Goal: Use online tool/utility: Utilize a website feature to perform a specific function

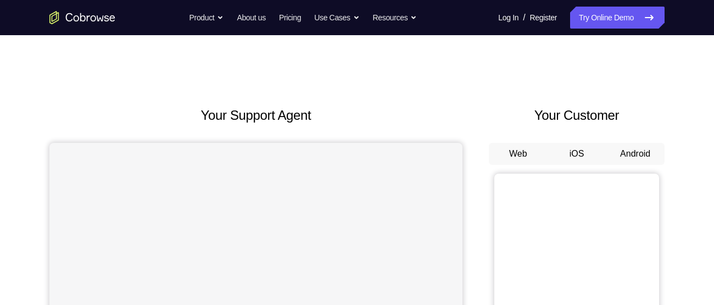
scroll to position [39, 0]
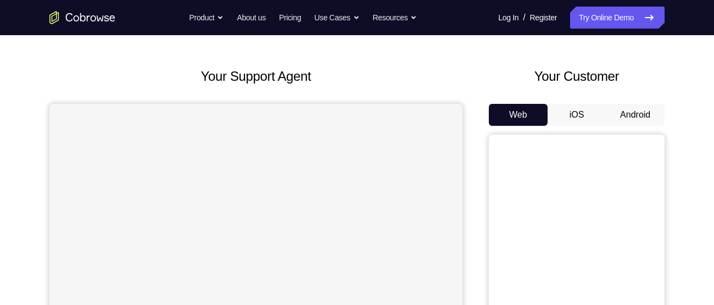
click at [643, 105] on button "Android" at bounding box center [635, 115] width 59 height 22
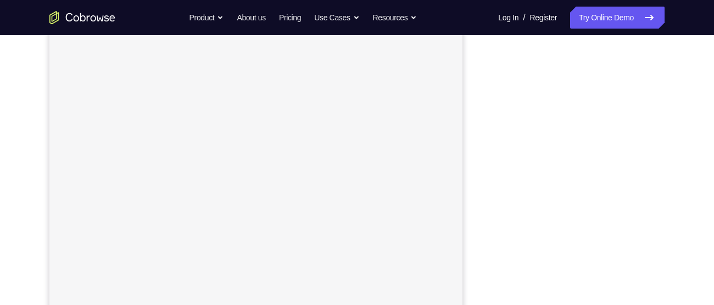
scroll to position [177, 0]
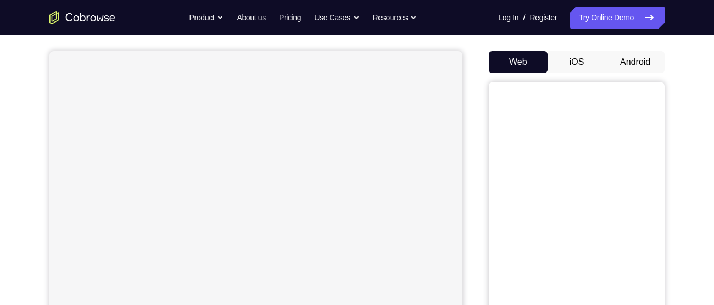
click at [643, 65] on button "Android" at bounding box center [635, 62] width 59 height 22
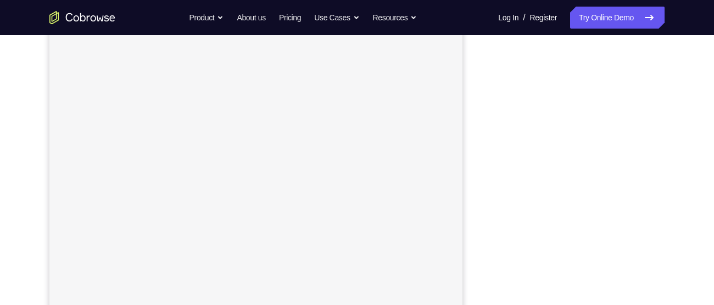
scroll to position [144, 0]
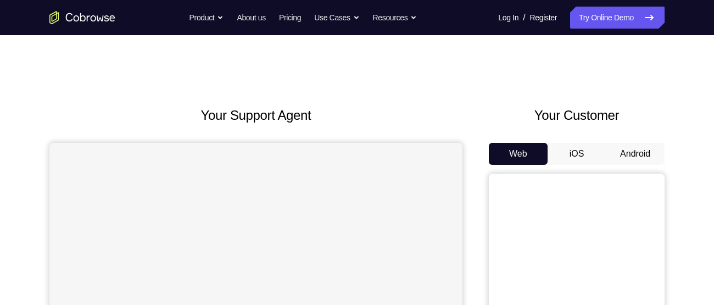
click at [623, 153] on button "Android" at bounding box center [635, 154] width 59 height 22
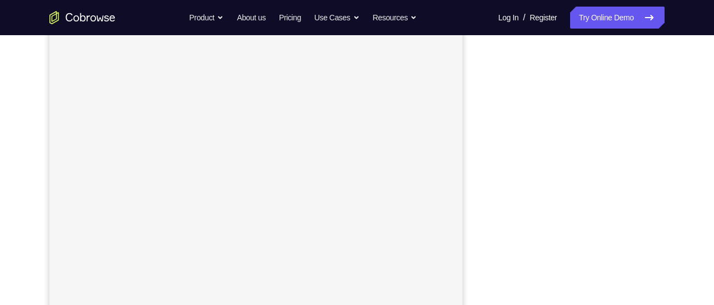
scroll to position [195, 0]
click at [521, 32] on nav "Go back Powerful, Flexible and Trustworthy. Avoid all extra friction for both A…" at bounding box center [357, 17] width 714 height 35
